Goal: Complete application form: Complete application form

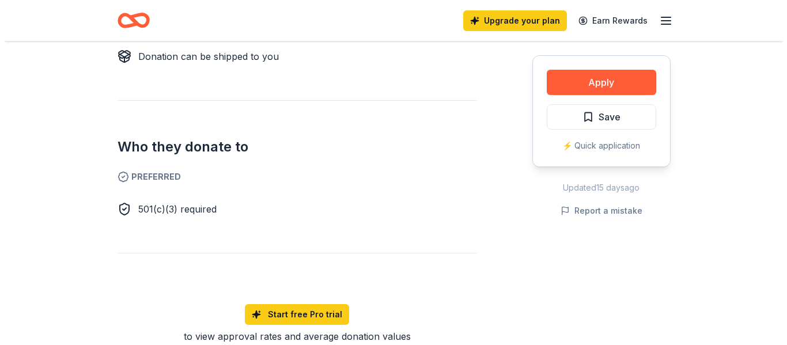
scroll to position [542, 0]
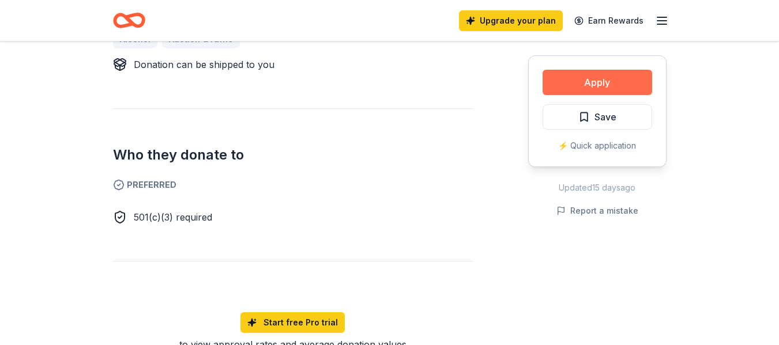
click at [604, 81] on button "Apply" at bounding box center [597, 82] width 110 height 25
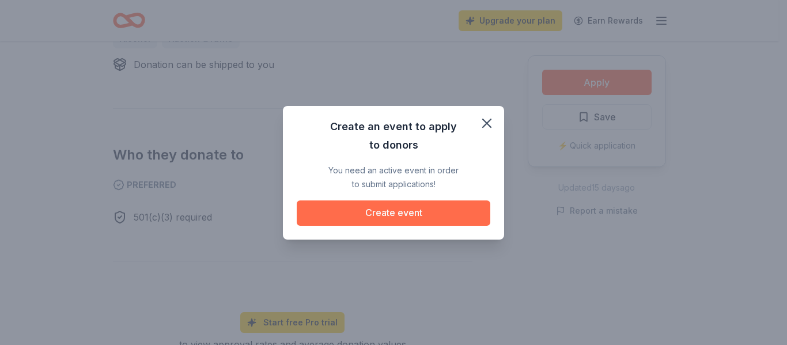
click at [409, 209] on button "Create event" at bounding box center [394, 213] width 194 height 25
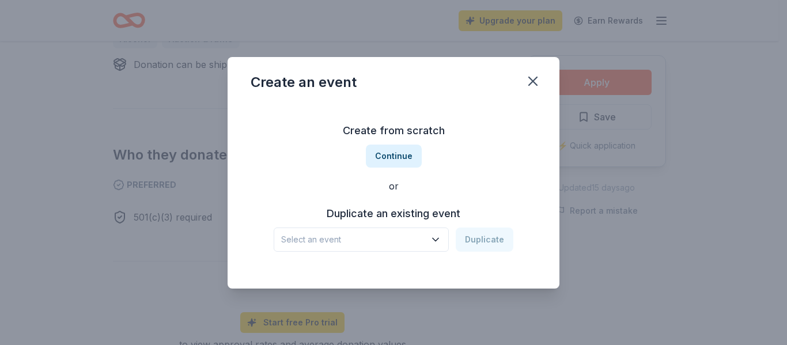
click at [436, 234] on icon "button" at bounding box center [436, 240] width 12 height 12
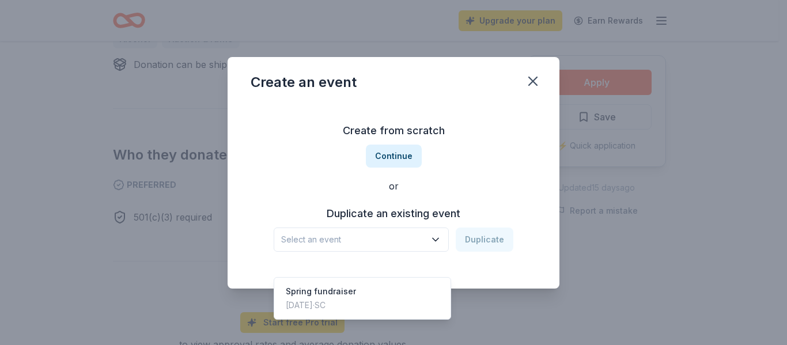
click at [397, 154] on div "Create from scratch Continue or Duplicate an existing event Select an event Dup…" at bounding box center [394, 186] width 286 height 167
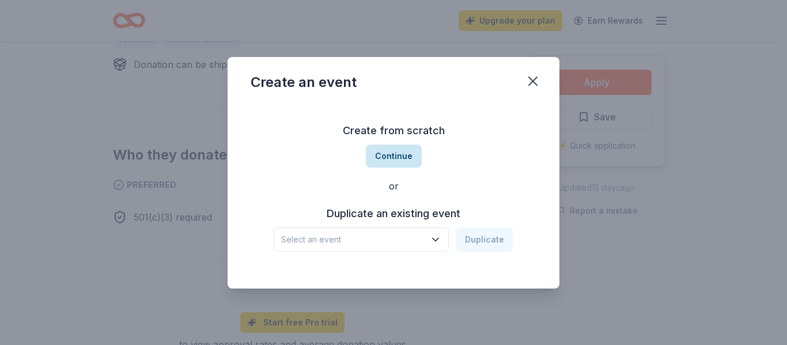
click at [394, 155] on button "Continue" at bounding box center [394, 156] width 56 height 23
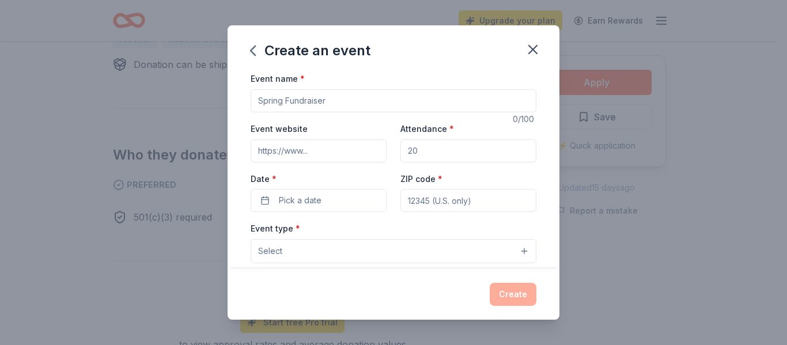
click at [413, 202] on input "ZIP code *" at bounding box center [469, 200] width 136 height 23
type input "29379"
click at [286, 198] on span "Pick a date" at bounding box center [300, 201] width 43 height 14
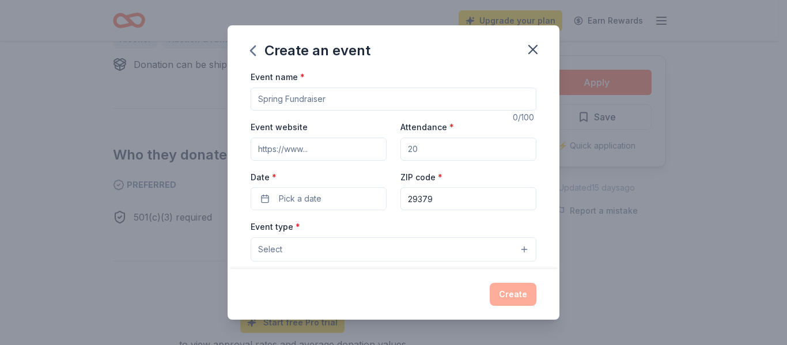
scroll to position [0, 0]
click at [417, 152] on input "Attendance *" at bounding box center [469, 151] width 136 height 23
type input "500"
click at [306, 100] on input "Event name *" at bounding box center [394, 100] width 286 height 23
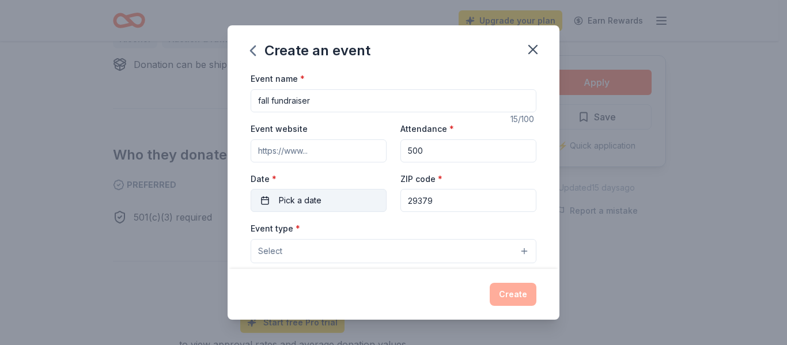
type input "fall fundraiser"
click at [305, 201] on span "Pick a date" at bounding box center [300, 201] width 43 height 14
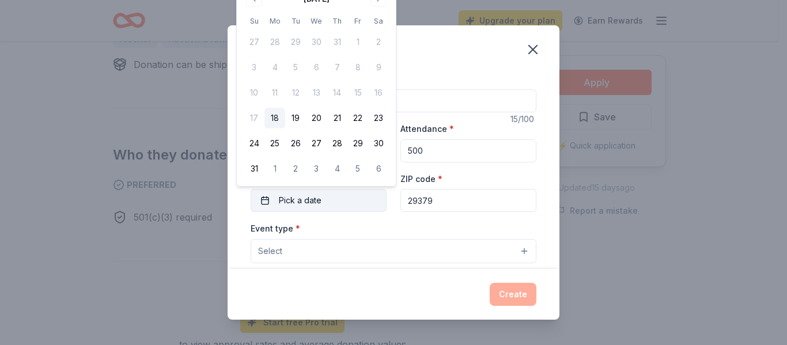
click at [281, 202] on span "Pick a date" at bounding box center [300, 201] width 43 height 14
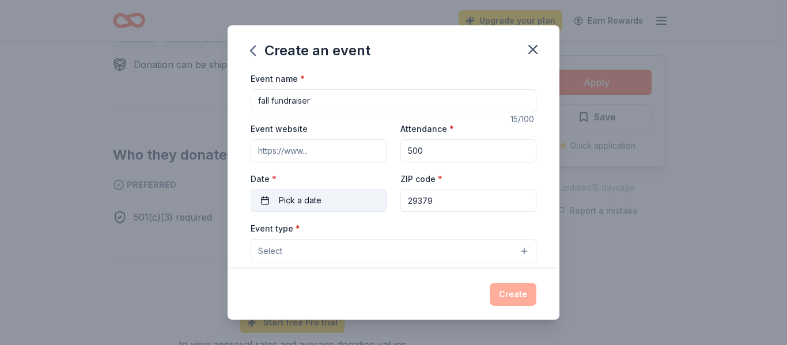
click at [281, 201] on span "Pick a date" at bounding box center [300, 201] width 43 height 14
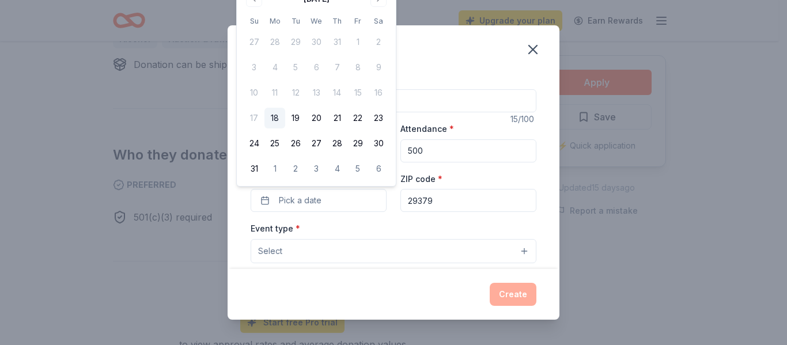
click at [304, 199] on span "Pick a date" at bounding box center [300, 201] width 43 height 14
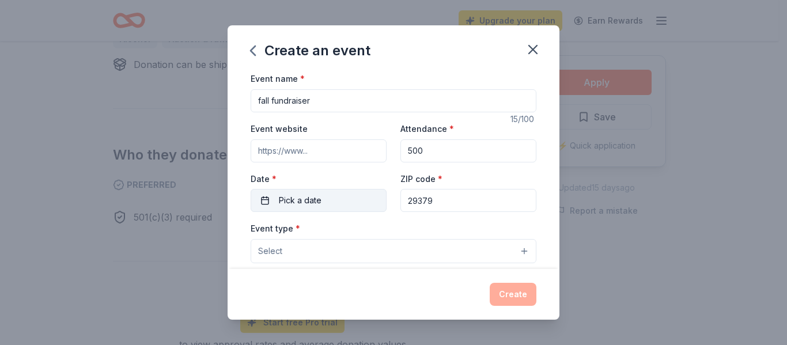
click at [267, 197] on button "Pick a date" at bounding box center [319, 200] width 136 height 23
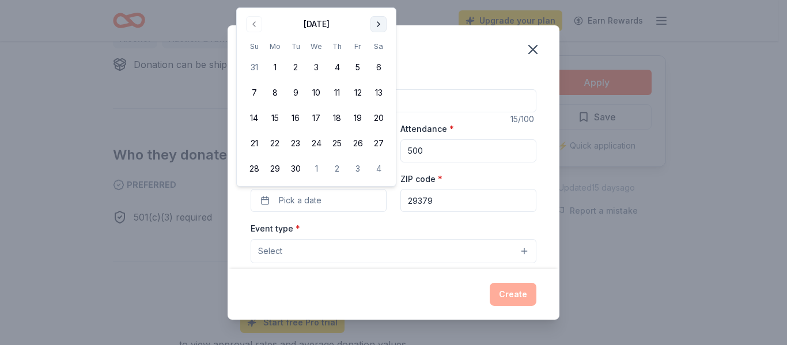
click at [380, 22] on button "Go to next month" at bounding box center [379, 24] width 16 height 16
click at [378, 25] on button "Go to next month" at bounding box center [379, 24] width 16 height 16
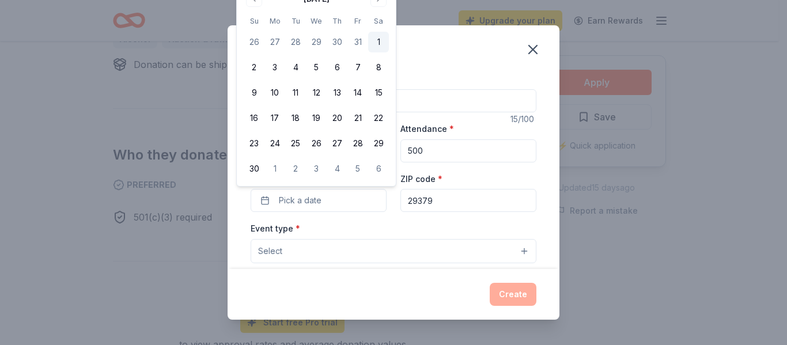
click at [379, 40] on button "1" at bounding box center [378, 42] width 21 height 21
click at [277, 254] on span "Select" at bounding box center [270, 251] width 24 height 14
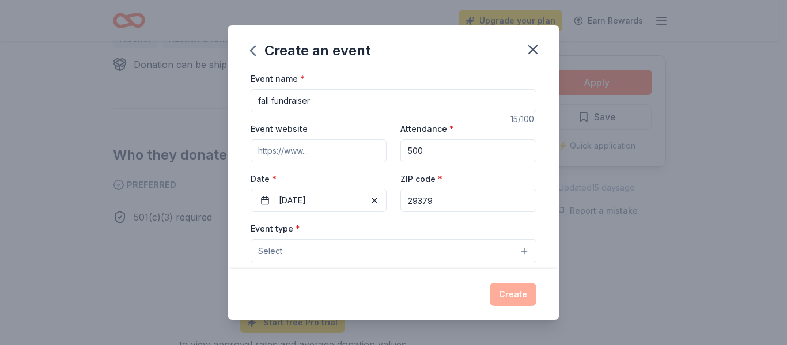
click at [266, 250] on span "Select" at bounding box center [270, 251] width 24 height 14
click at [288, 229] on label "Event type *" at bounding box center [276, 229] width 50 height 12
click at [277, 253] on span "Select" at bounding box center [270, 251] width 24 height 14
click at [278, 256] on span "Select" at bounding box center [270, 251] width 24 height 14
click at [517, 252] on button "Select" at bounding box center [394, 251] width 286 height 24
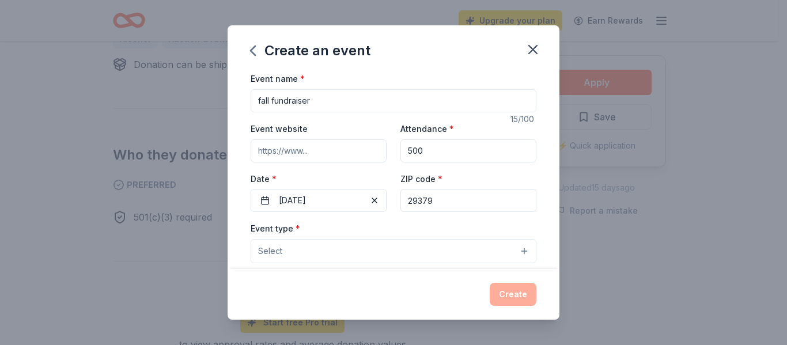
click at [517, 252] on button "Select" at bounding box center [394, 251] width 286 height 24
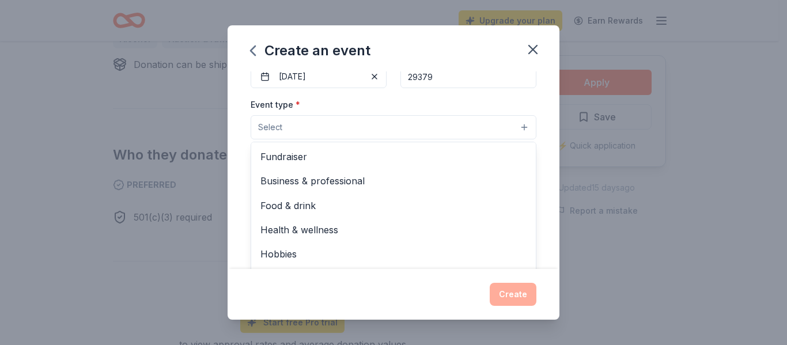
scroll to position [129, 0]
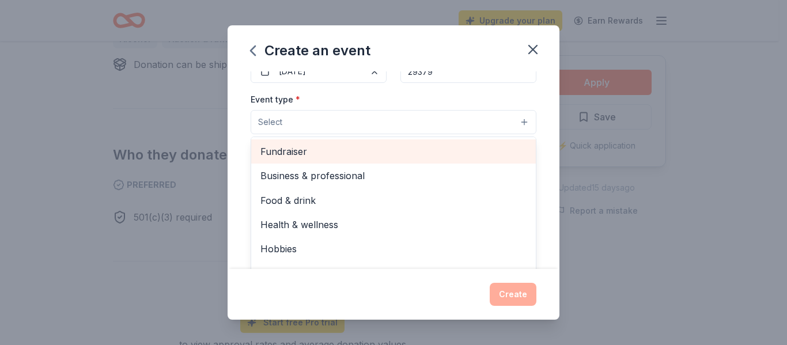
click at [291, 151] on span "Fundraiser" at bounding box center [394, 151] width 266 height 15
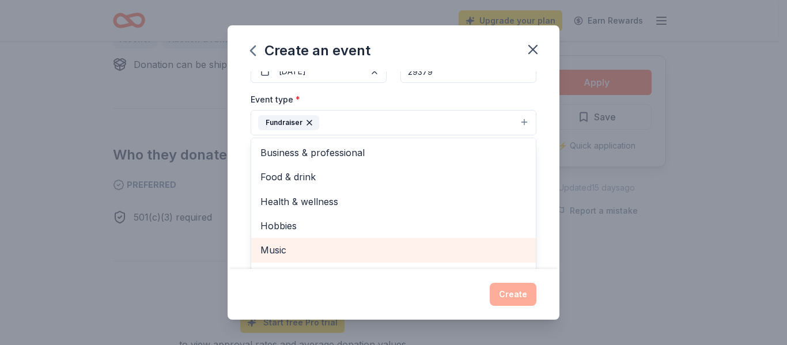
click at [282, 248] on span "Music" at bounding box center [394, 250] width 266 height 15
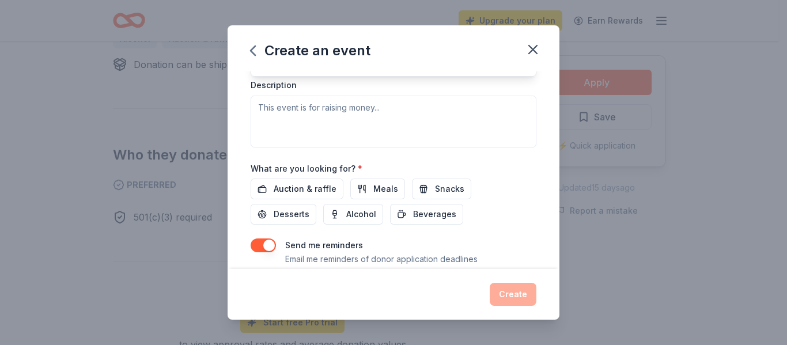
scroll to position [355, 0]
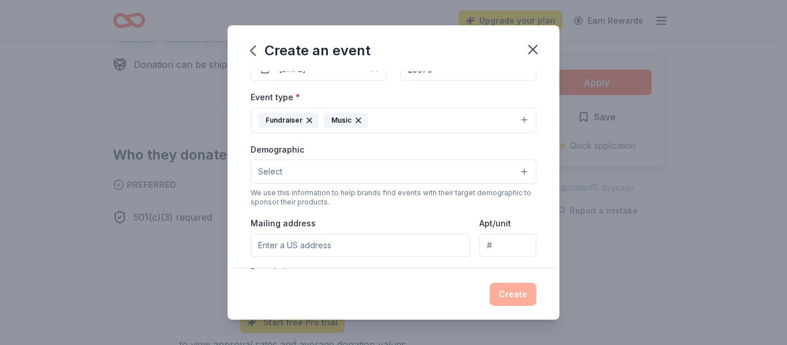
scroll to position [121, 0]
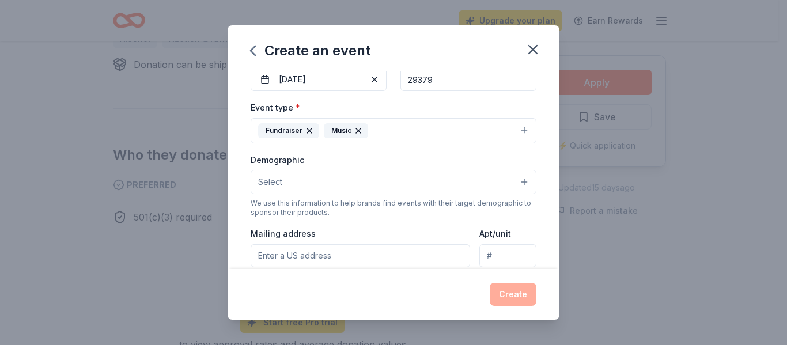
click at [288, 183] on button "Select" at bounding box center [394, 182] width 286 height 24
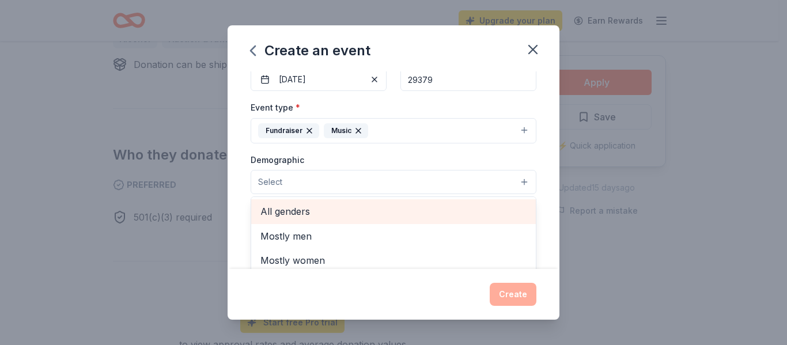
click at [299, 212] on span "All genders" at bounding box center [394, 211] width 266 height 15
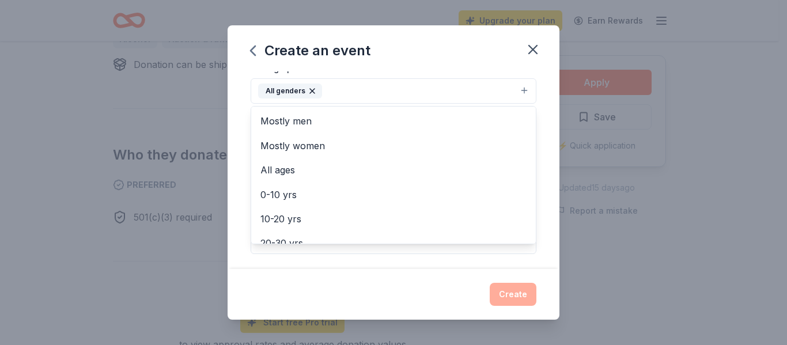
scroll to position [214, 0]
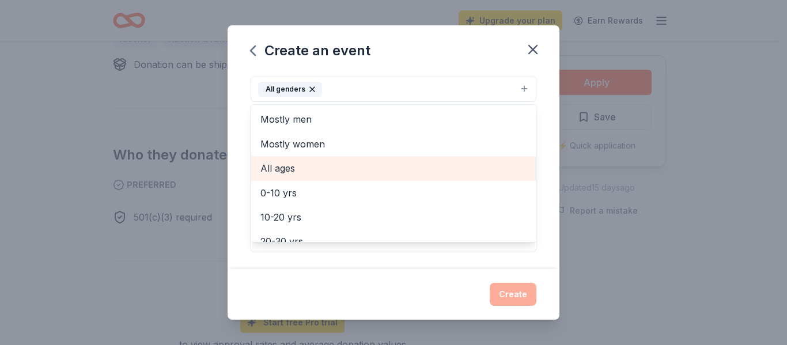
click at [285, 169] on span "All ages" at bounding box center [394, 168] width 266 height 15
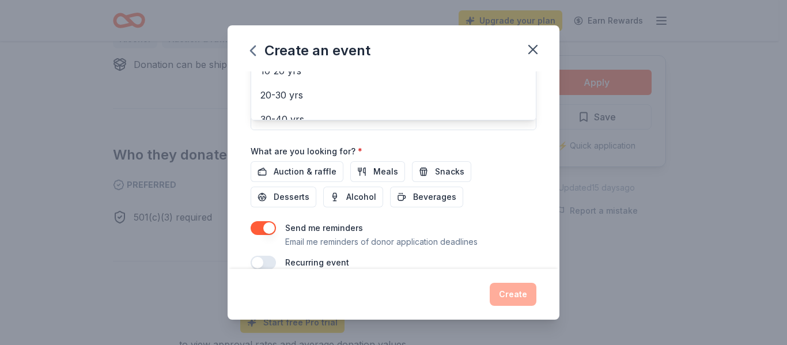
scroll to position [345, 0]
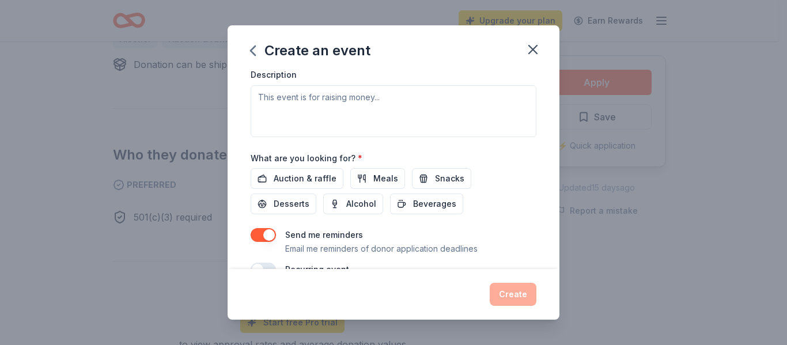
scroll to position [356, 0]
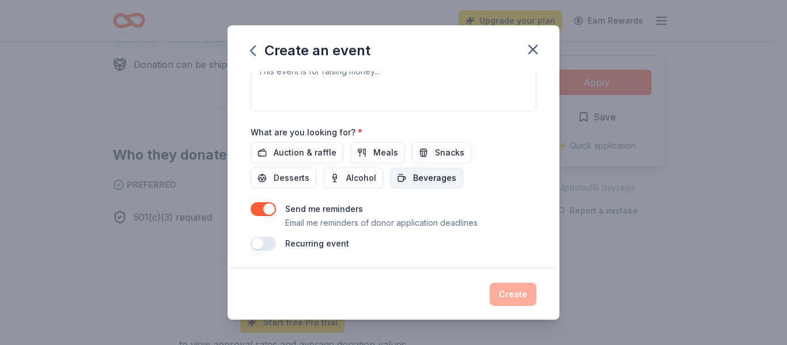
click at [402, 178] on button "Beverages" at bounding box center [426, 178] width 73 height 21
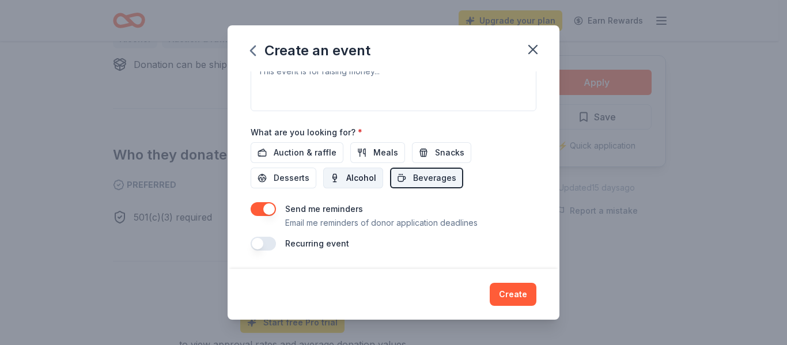
click at [358, 175] on span "Alcohol" at bounding box center [361, 178] width 30 height 14
click at [295, 150] on span "Auction & raffle" at bounding box center [305, 153] width 63 height 14
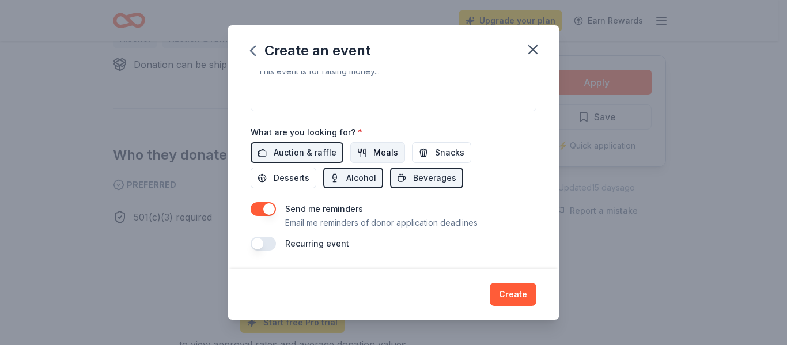
click at [366, 151] on button "Meals" at bounding box center [378, 152] width 55 height 21
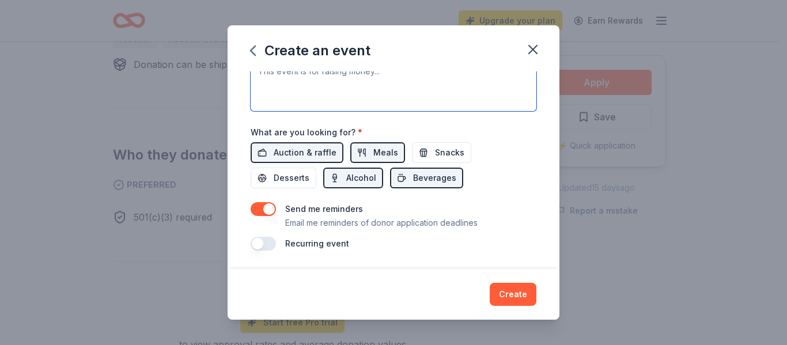
click at [291, 86] on textarea at bounding box center [394, 85] width 286 height 52
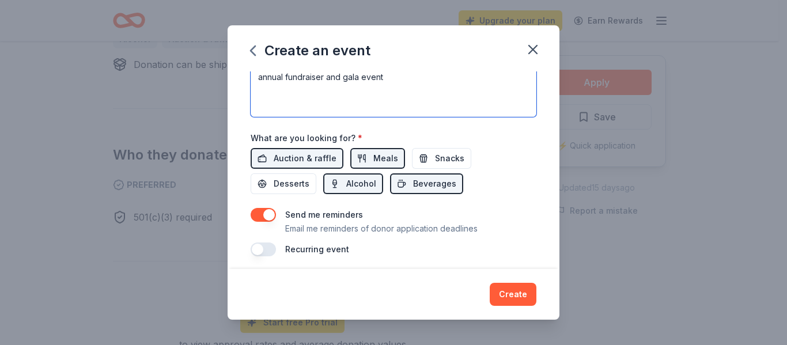
type textarea "annual fundraiser and gala event"
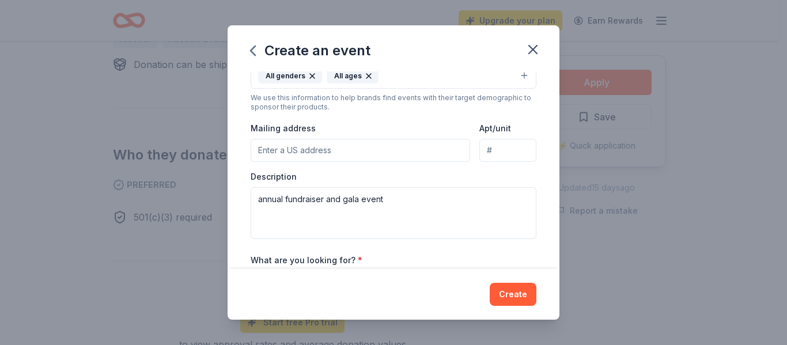
scroll to position [224, 0]
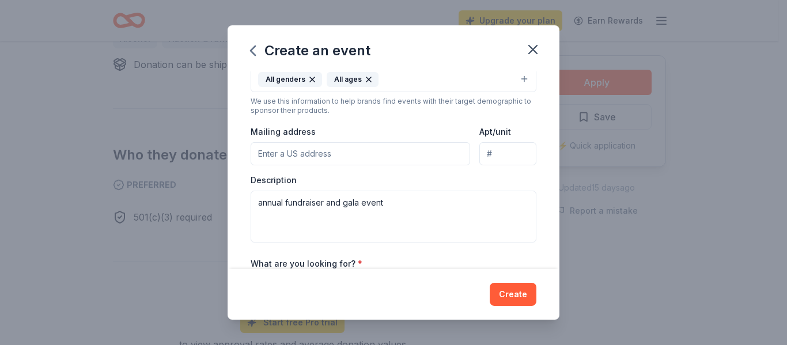
click at [295, 153] on input "Mailing address" at bounding box center [361, 153] width 220 height 23
click at [327, 159] on input "[STREET_ADDRESS][PERSON_NAME]" at bounding box center [361, 153] width 220 height 23
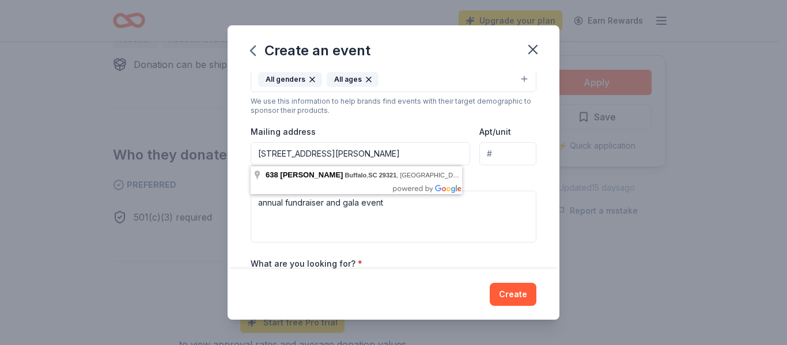
type input "[STREET_ADDRESS][PERSON_NAME]"
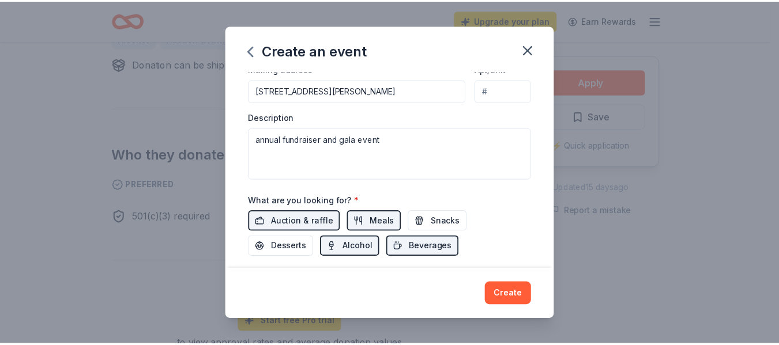
scroll to position [356, 0]
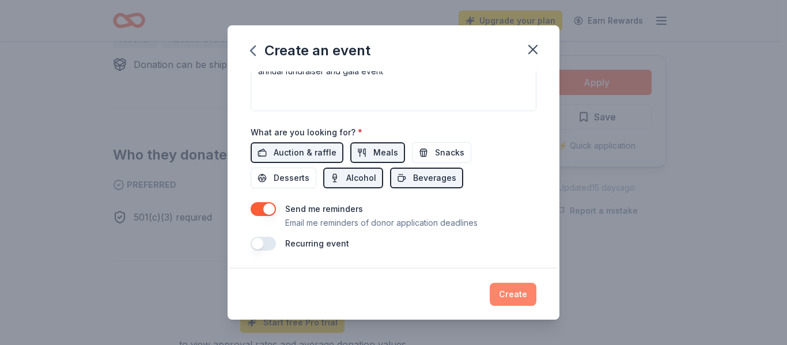
click at [512, 288] on button "Create" at bounding box center [513, 294] width 47 height 23
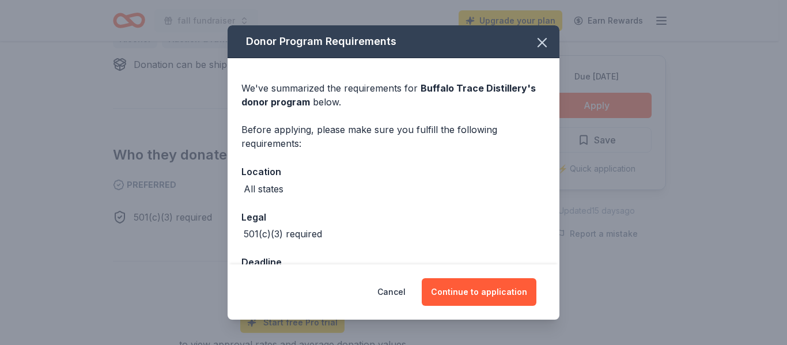
scroll to position [38, 0]
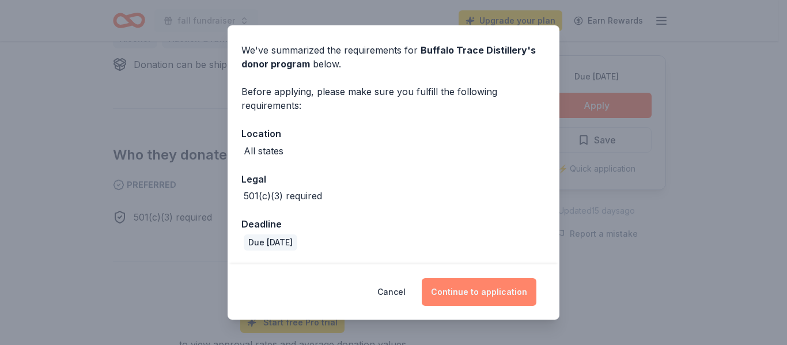
click at [472, 281] on button "Continue to application" at bounding box center [479, 292] width 115 height 28
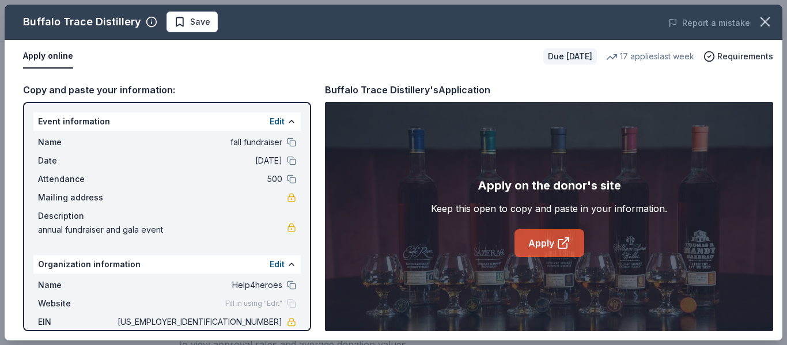
click at [544, 246] on link "Apply" at bounding box center [550, 243] width 70 height 28
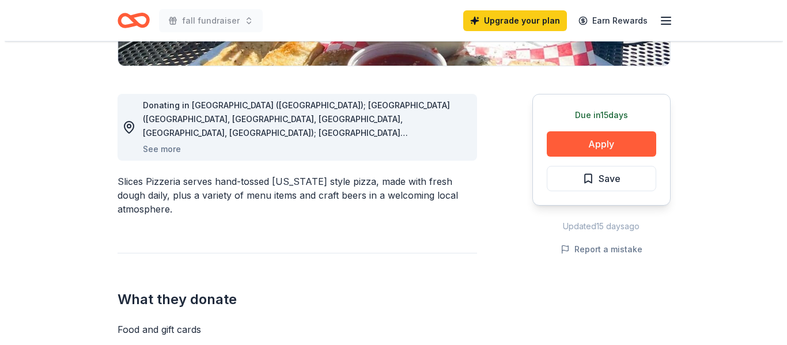
scroll to position [304, 0]
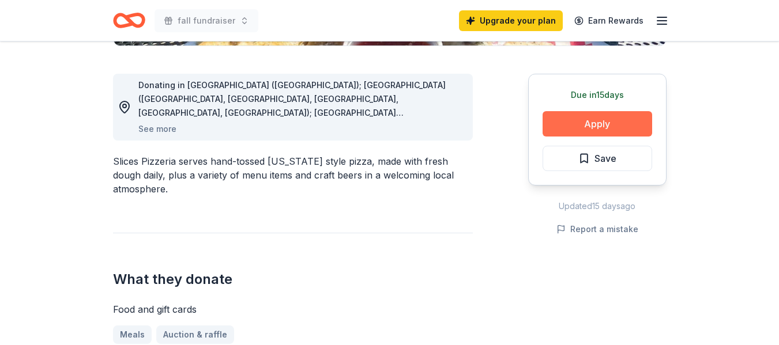
click at [619, 120] on button "Apply" at bounding box center [597, 123] width 110 height 25
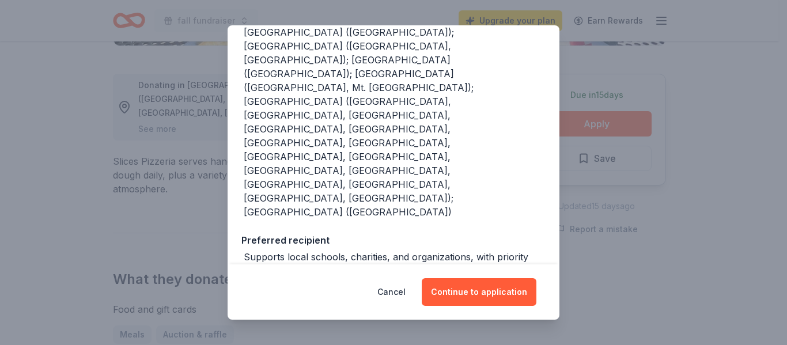
scroll to position [284, 0]
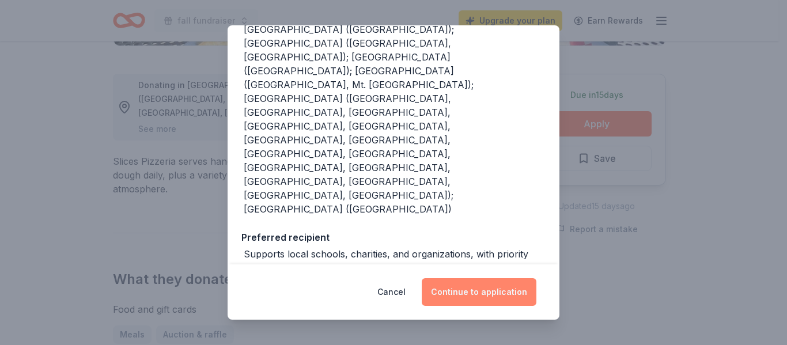
click at [473, 289] on button "Continue to application" at bounding box center [479, 292] width 115 height 28
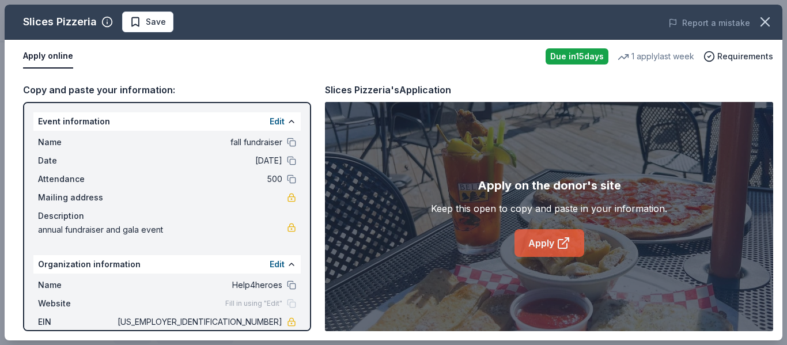
click at [544, 246] on link "Apply" at bounding box center [550, 243] width 70 height 28
